Goal: Check status: Check status

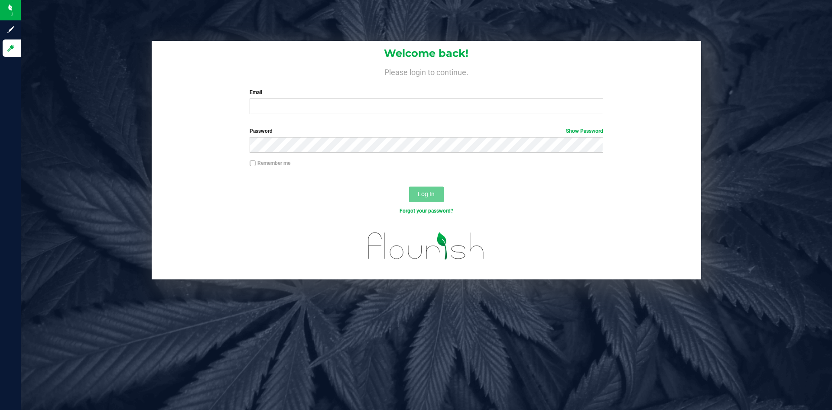
type input "[PERSON_NAME][EMAIL_ADDRESS][PERSON_NAME][DOMAIN_NAME]"
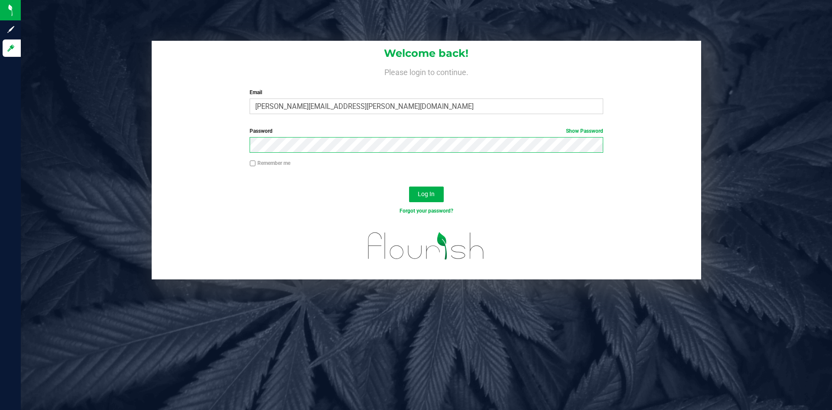
click at [409, 186] on button "Log In" at bounding box center [426, 194] width 35 height 16
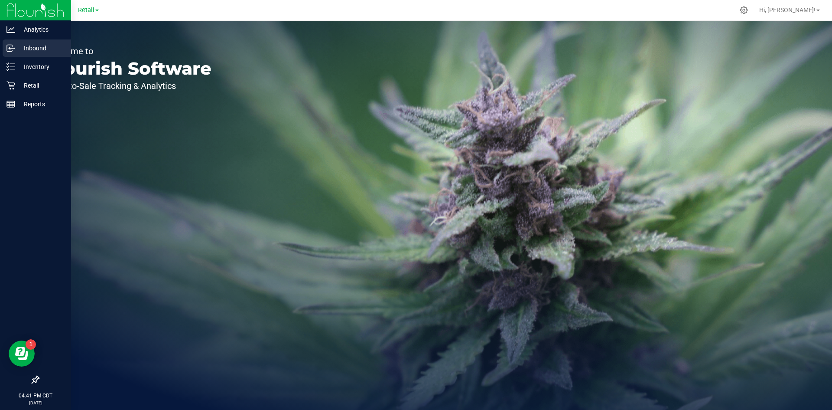
click at [13, 48] on line at bounding box center [11, 48] width 5 height 0
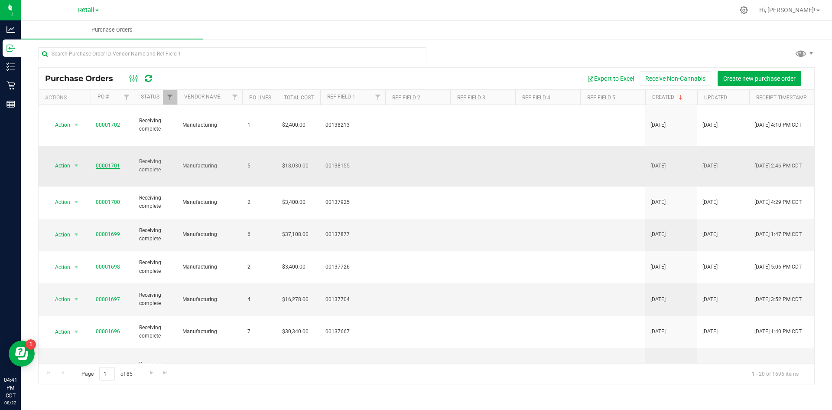
click at [111, 163] on link "00001701" at bounding box center [108, 166] width 24 height 6
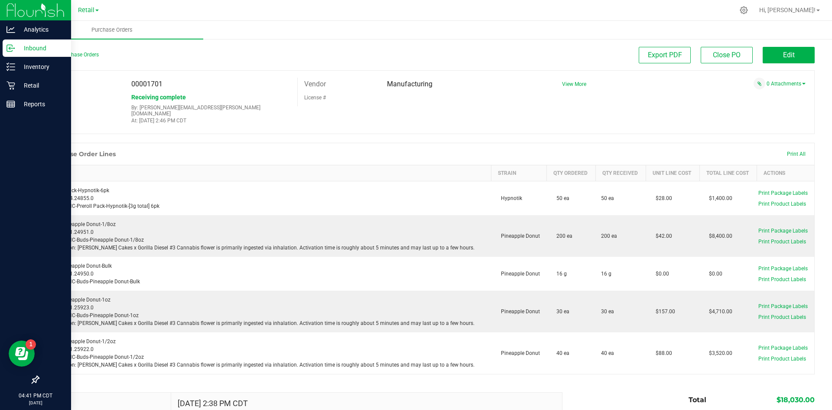
click at [20, 49] on p "Inbound" at bounding box center [41, 48] width 52 height 10
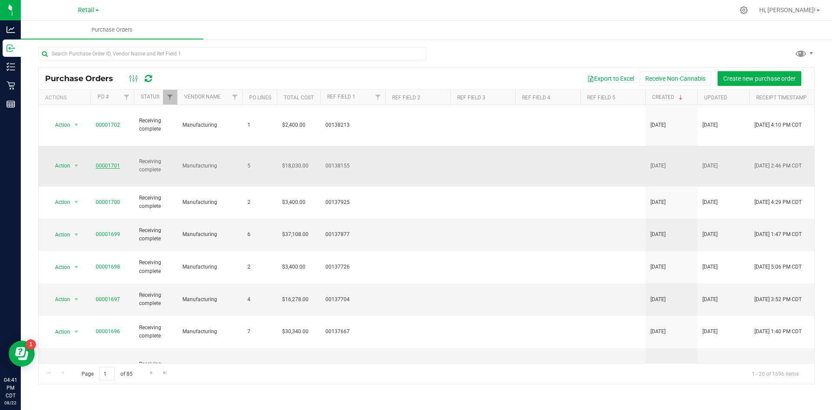
click at [111, 163] on link "00001701" at bounding box center [108, 166] width 24 height 6
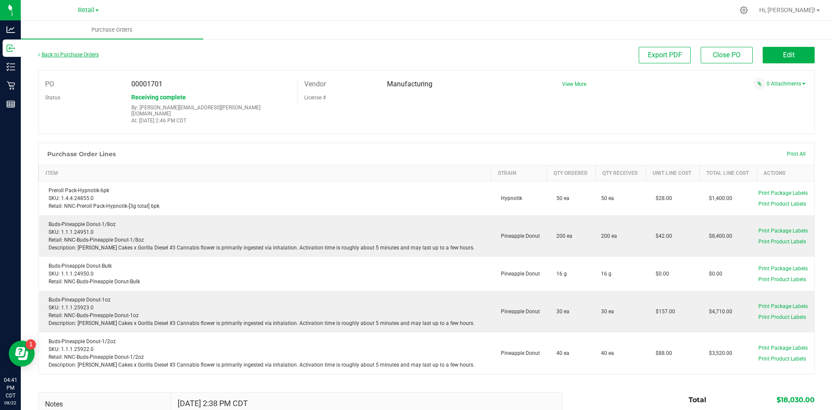
click at [63, 55] on link "Back to Purchase Orders" at bounding box center [68, 55] width 61 height 6
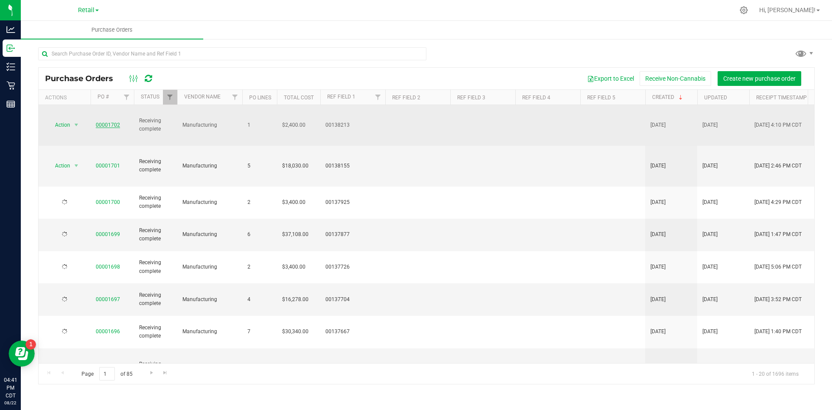
click at [110, 122] on link "00001702" at bounding box center [108, 125] width 24 height 6
